Goal: Entertainment & Leisure: Consume media (video, audio)

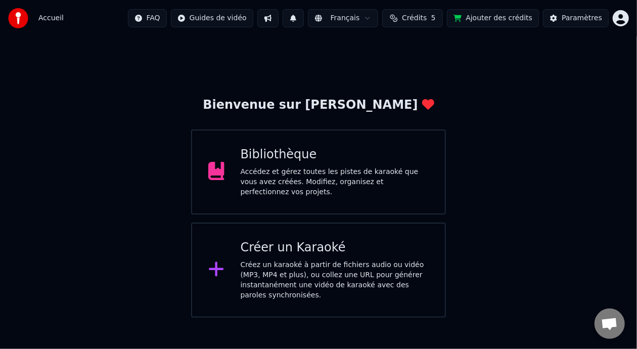
click at [367, 194] on div "Bibliothèque Accédez et gérez toutes les pistes de karaoké que vous avez créées…" at bounding box center [318, 171] width 255 height 85
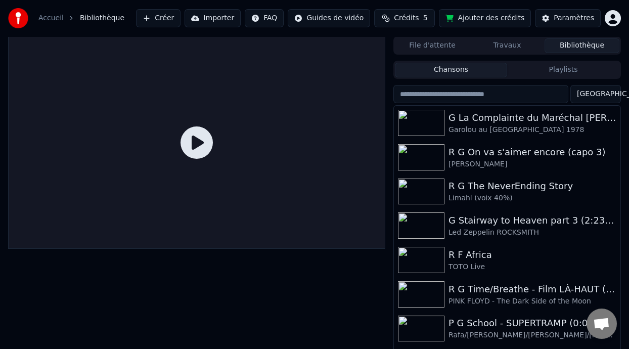
click at [568, 66] on button "Playlists" at bounding box center [563, 70] width 112 height 15
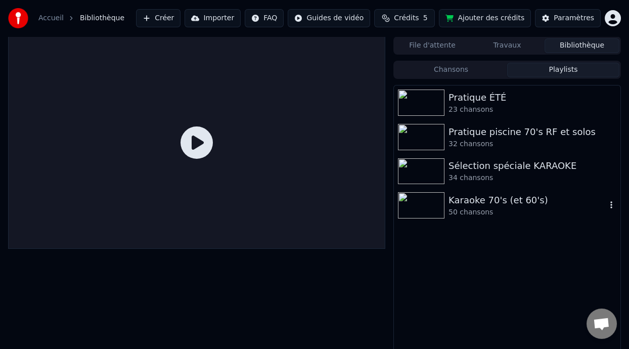
click at [480, 209] on div "50 chansons" at bounding box center [527, 212] width 158 height 10
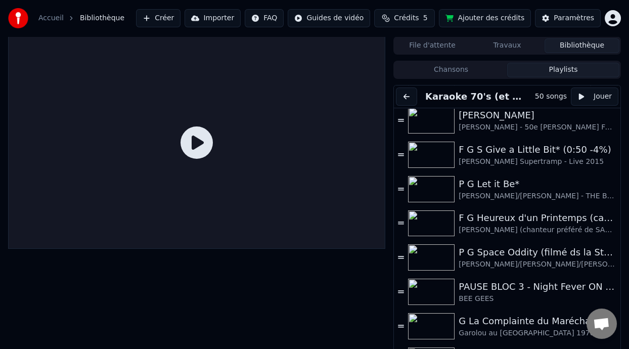
scroll to position [662, 0]
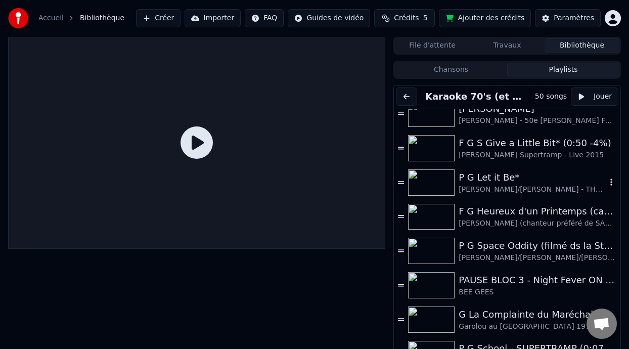
click at [490, 175] on div "P G Let it Be*" at bounding box center [533, 177] width 148 height 14
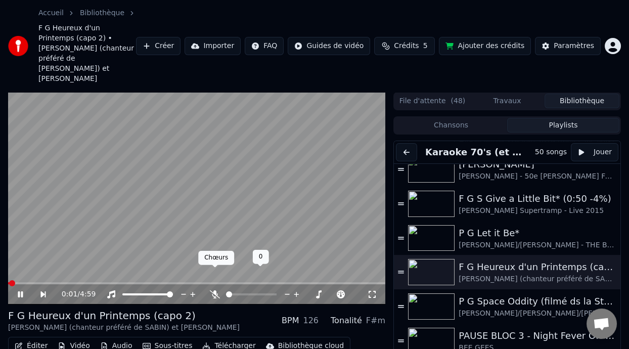
click at [214, 269] on span at bounding box center [214, 267] width 5 height 5
click at [533, 226] on div "P G Let it Be*" at bounding box center [533, 233] width 148 height 14
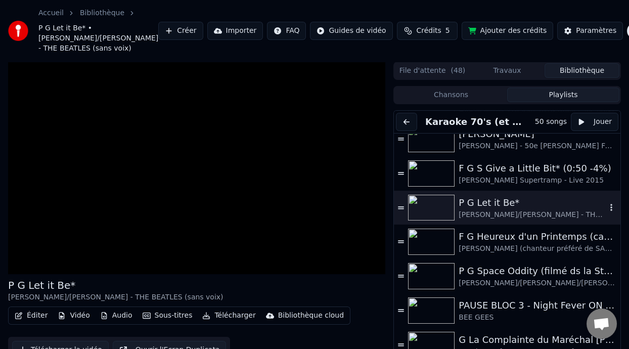
scroll to position [40, 0]
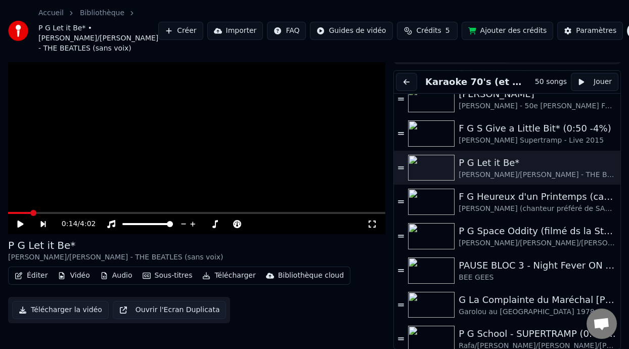
click at [20, 223] on icon at bounding box center [20, 223] width 6 height 7
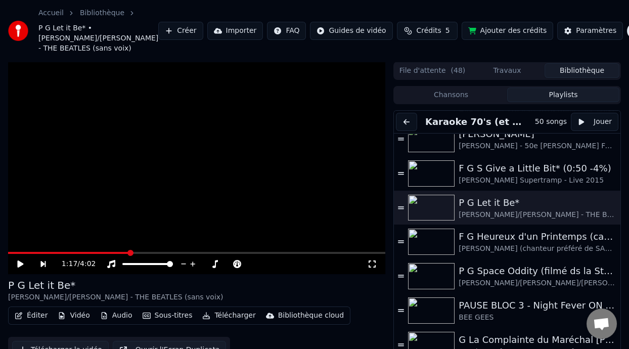
click at [170, 316] on button "Sous-titres" at bounding box center [168, 315] width 58 height 14
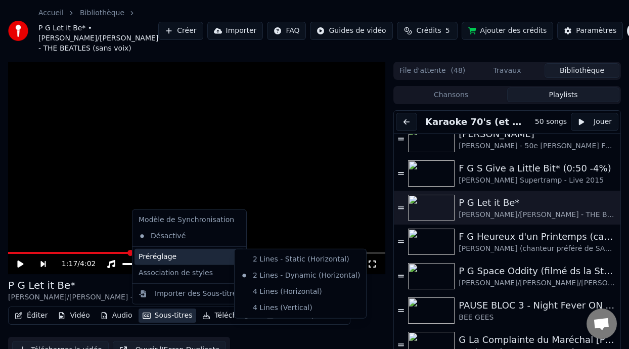
click at [374, 296] on div "P G Let it Be* [PERSON_NAME]/[PERSON_NAME] - THE BEATLES (sans voix)" at bounding box center [196, 290] width 377 height 24
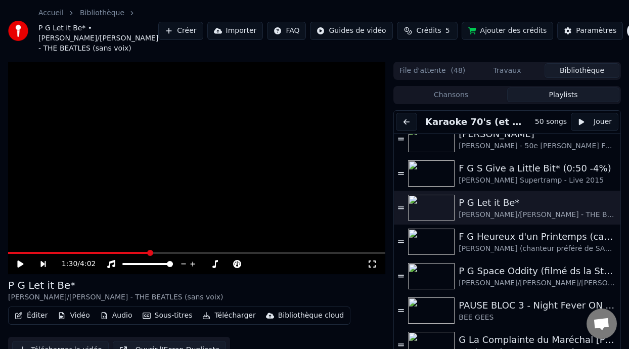
scroll to position [40, 0]
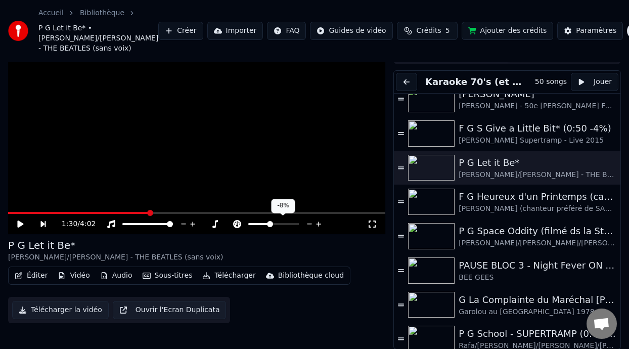
click at [269, 223] on span at bounding box center [258, 224] width 21 height 2
click at [309, 223] on icon at bounding box center [309, 223] width 5 height 1
click at [318, 222] on icon at bounding box center [319, 224] width 10 height 10
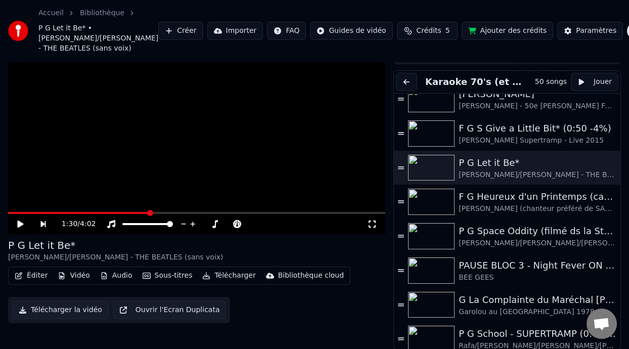
click at [19, 220] on icon at bounding box center [27, 224] width 23 height 8
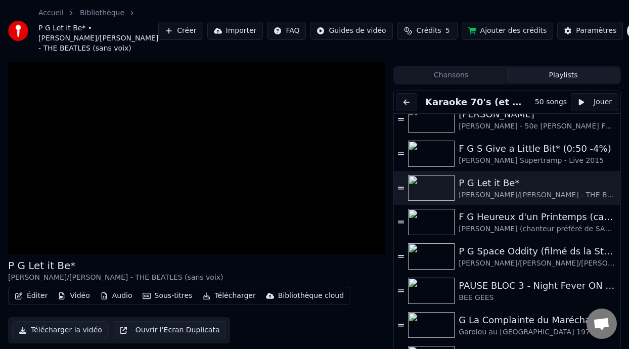
scroll to position [0, 0]
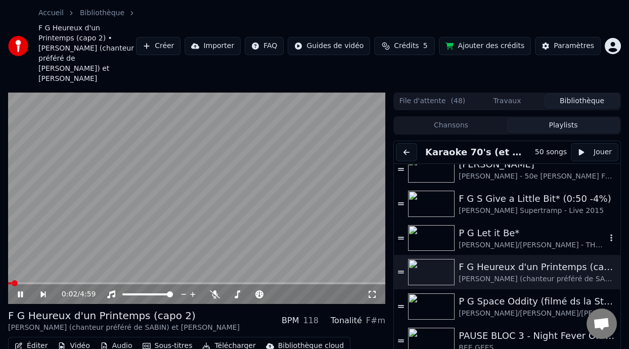
click at [505, 240] on div "[PERSON_NAME]/[PERSON_NAME] - THE BEATLES (sans voix)" at bounding box center [533, 245] width 148 height 10
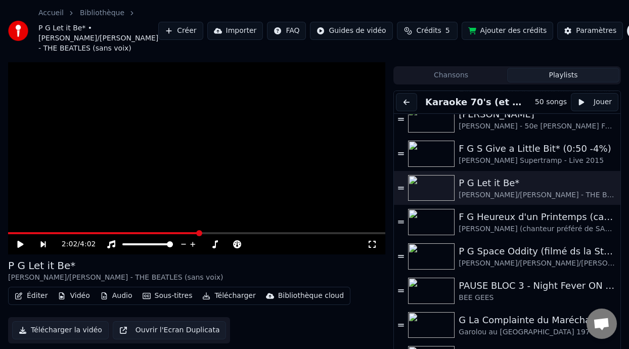
scroll to position [40, 0]
